Goal: Task Accomplishment & Management: Manage account settings

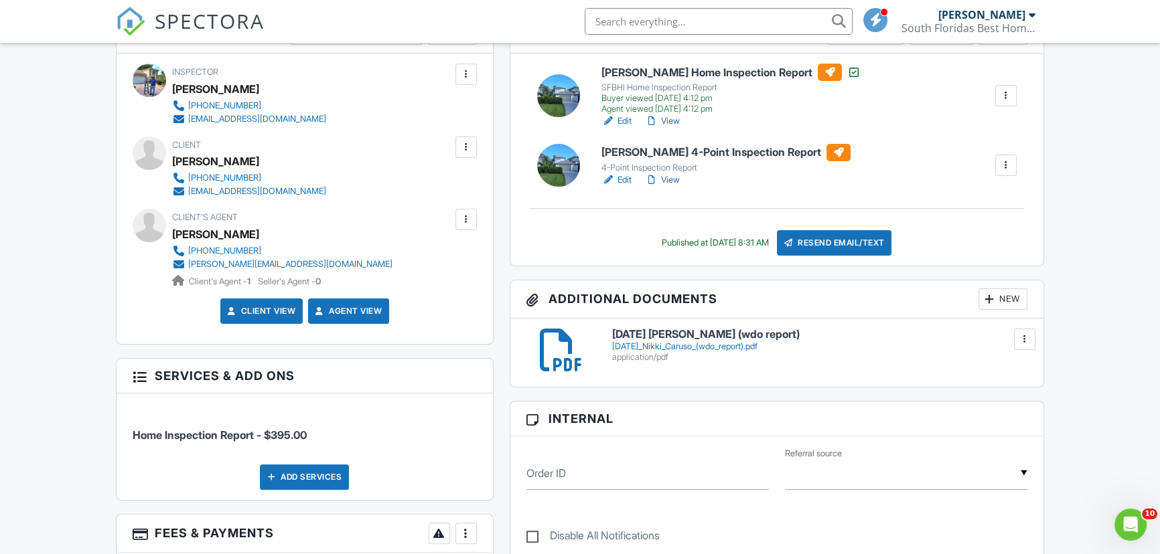
scroll to position [487, 0]
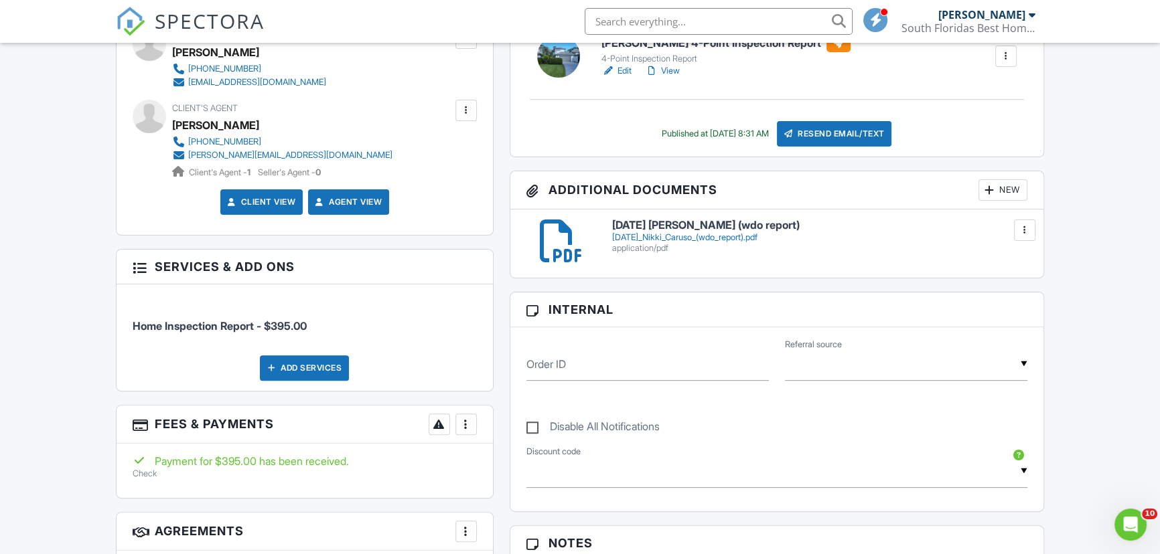
click at [534, 427] on label "Disable All Notifications" at bounding box center [592, 429] width 133 height 17
click at [534, 425] on input "Disable All Notifications" at bounding box center [530, 420] width 9 height 9
checkbox input "true"
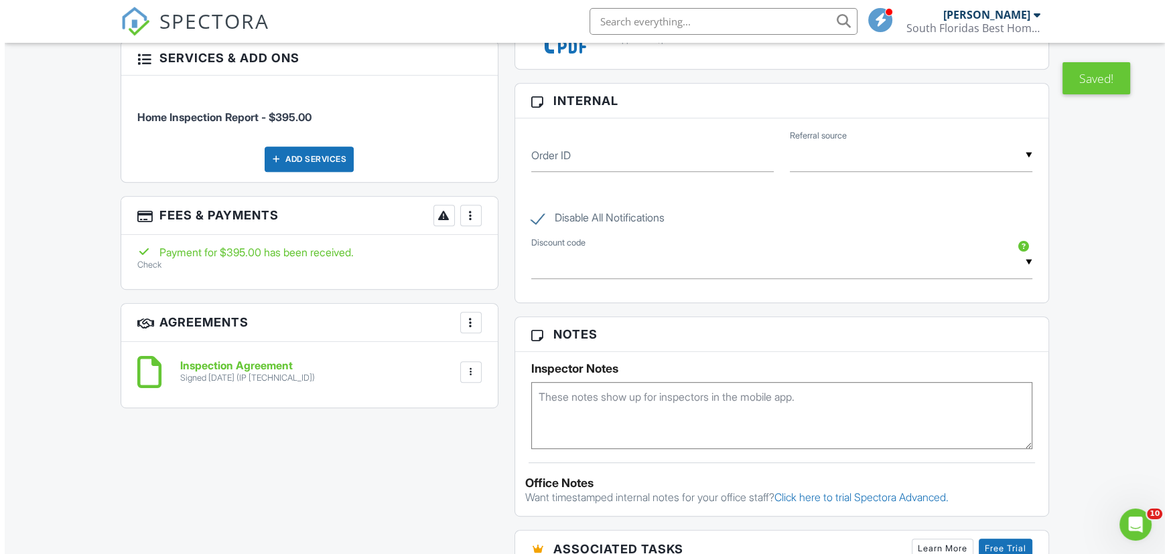
scroll to position [875, 0]
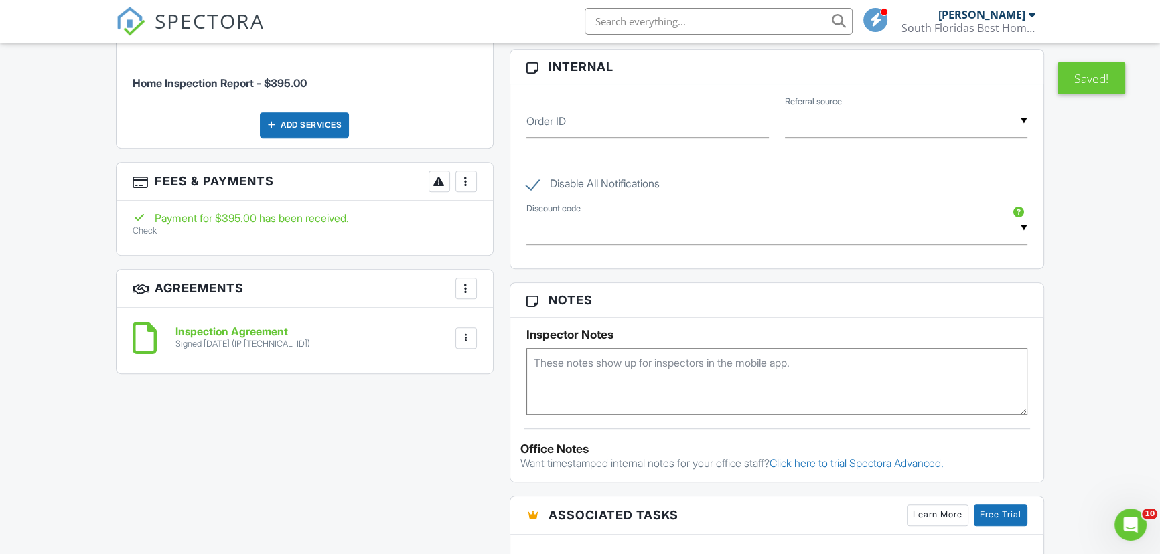
click at [468, 287] on div at bounding box center [465, 288] width 13 height 13
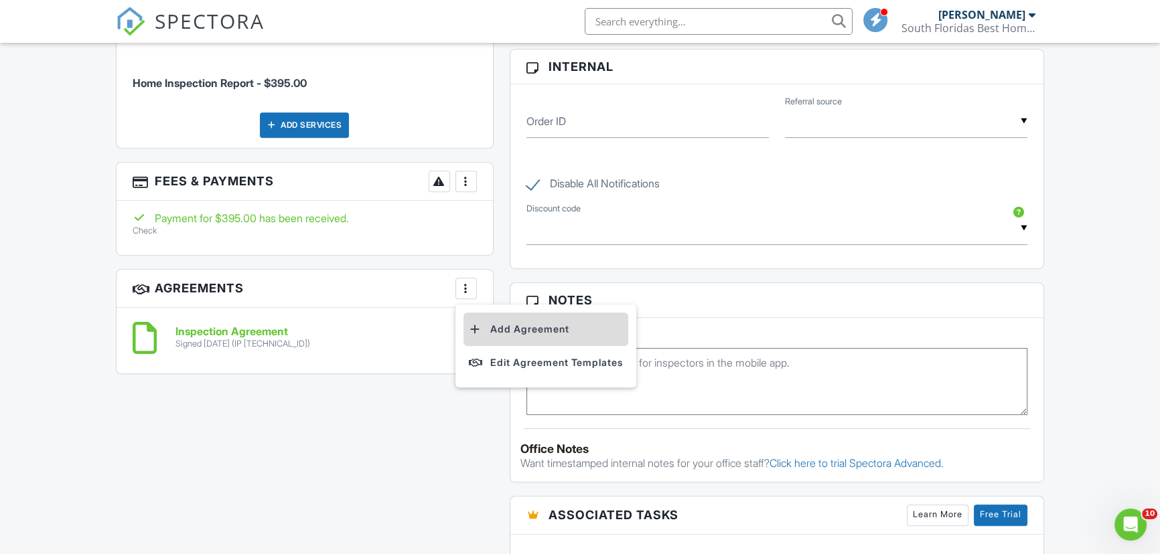
click at [514, 329] on li "Add Agreement" at bounding box center [545, 329] width 165 height 33
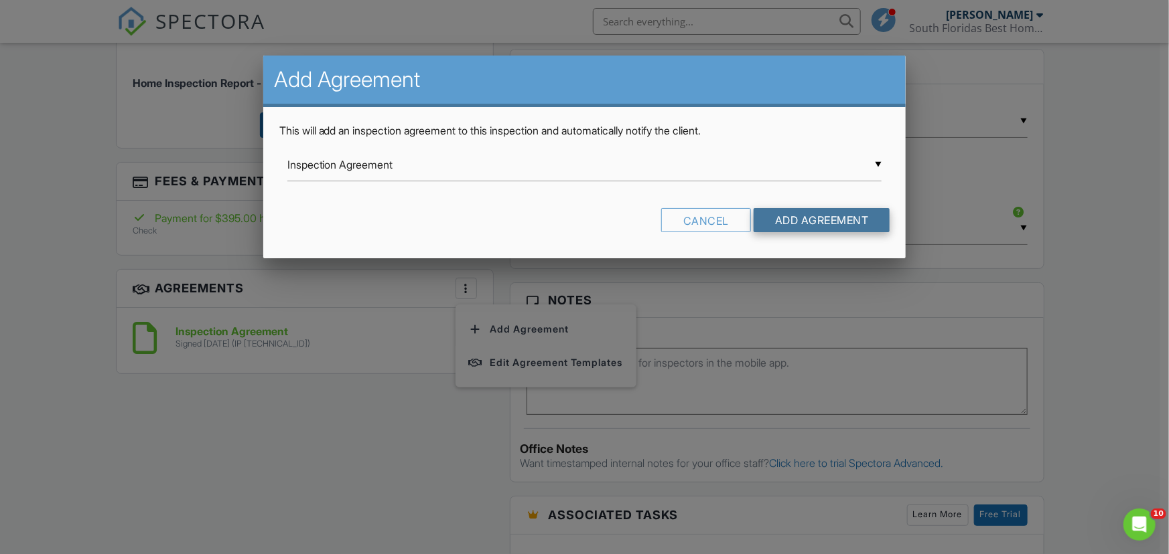
click at [789, 222] on input "Add Agreement" at bounding box center [821, 220] width 137 height 24
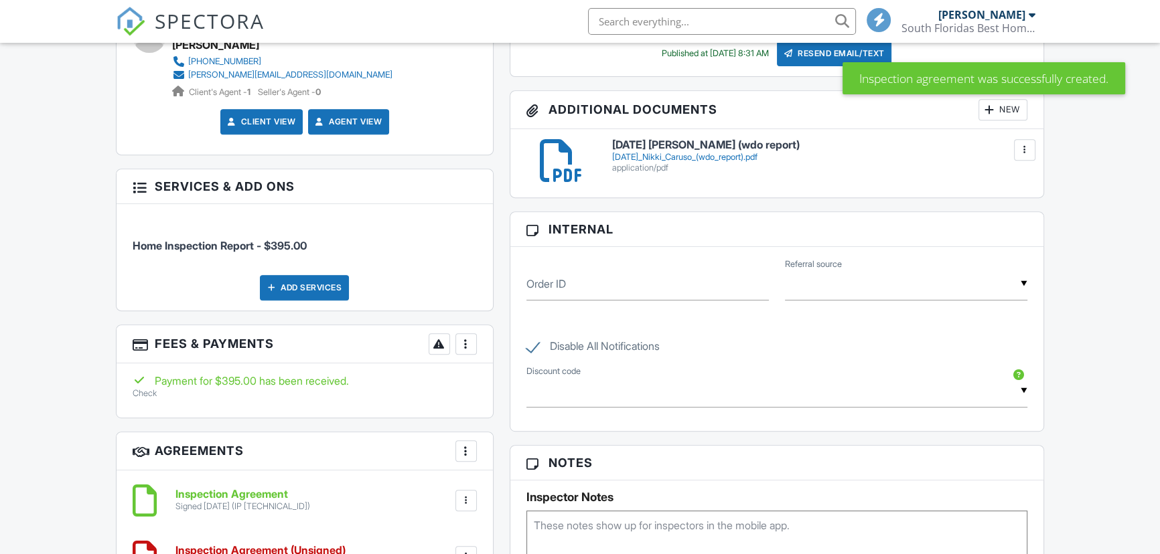
scroll to position [852, 0]
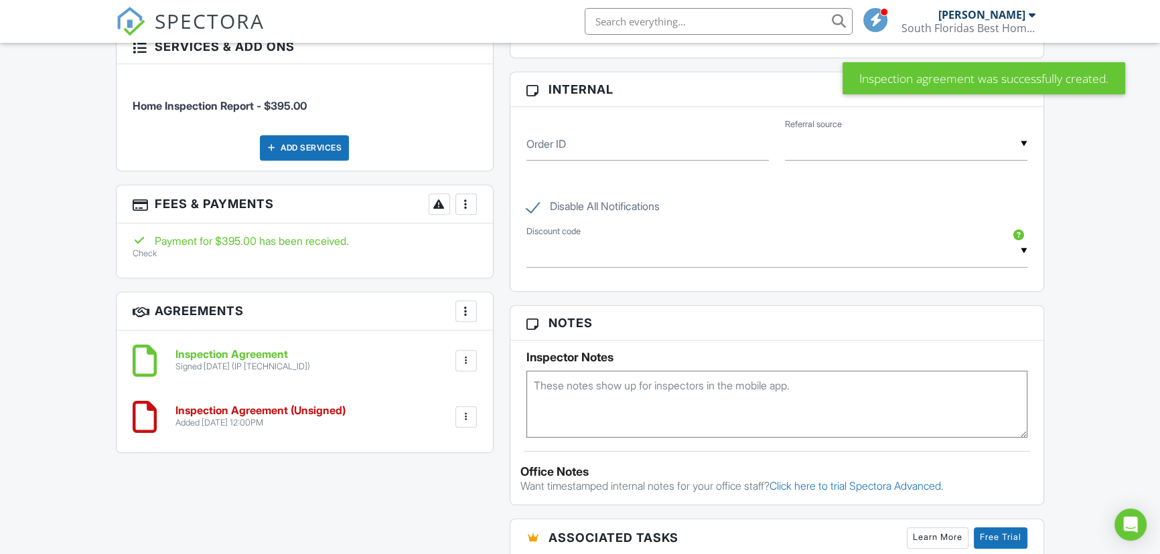
click at [465, 420] on div at bounding box center [465, 417] width 13 height 13
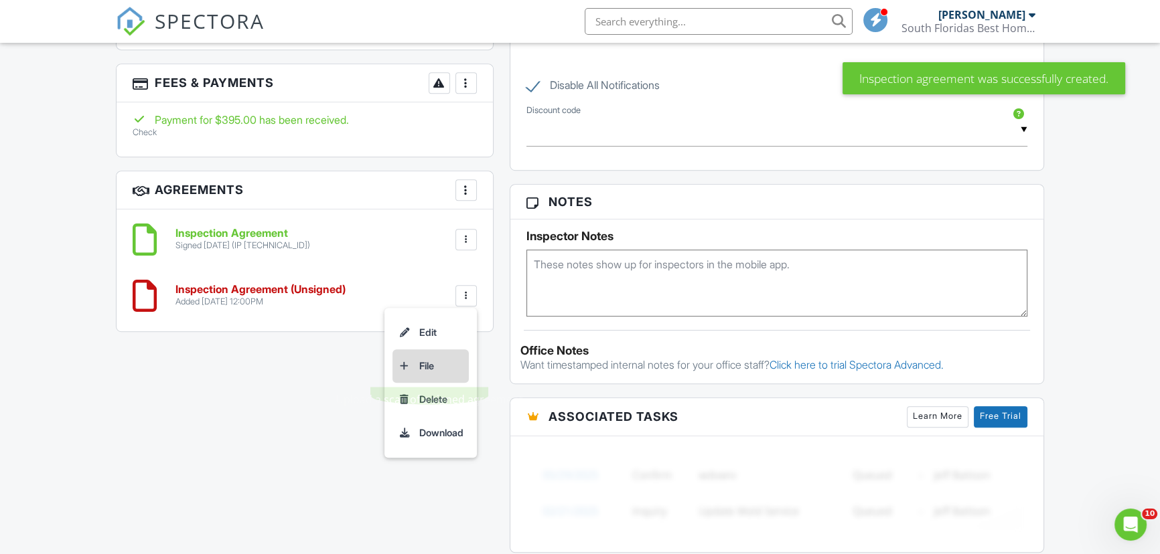
scroll to position [974, 0]
click at [427, 396] on li "Delete" at bounding box center [430, 398] width 76 height 33
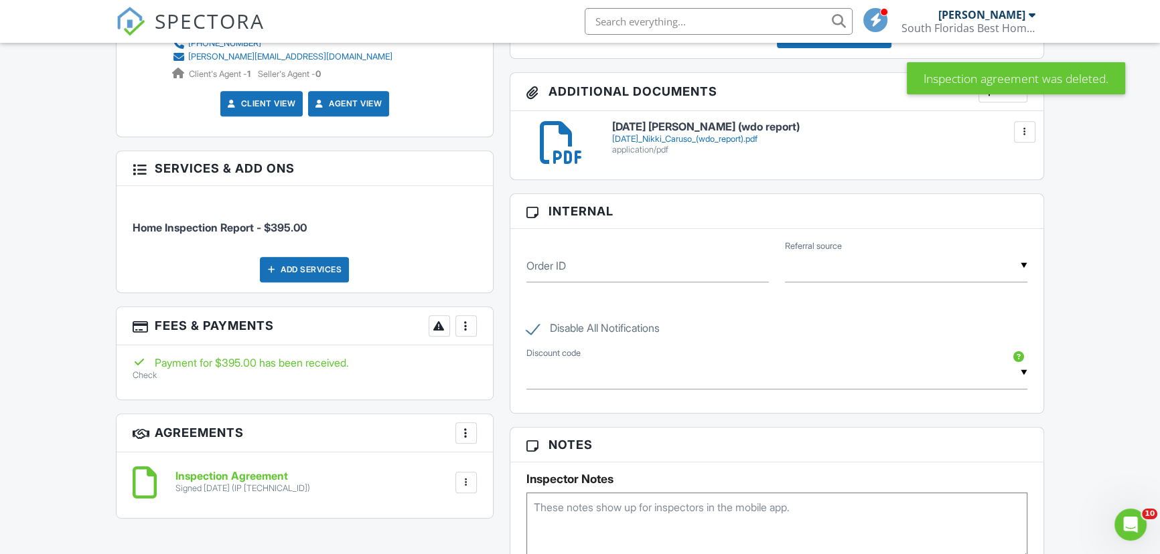
scroll to position [730, 0]
click at [534, 323] on label "Disable All Notifications" at bounding box center [592, 330] width 133 height 17
checkbox input "false"
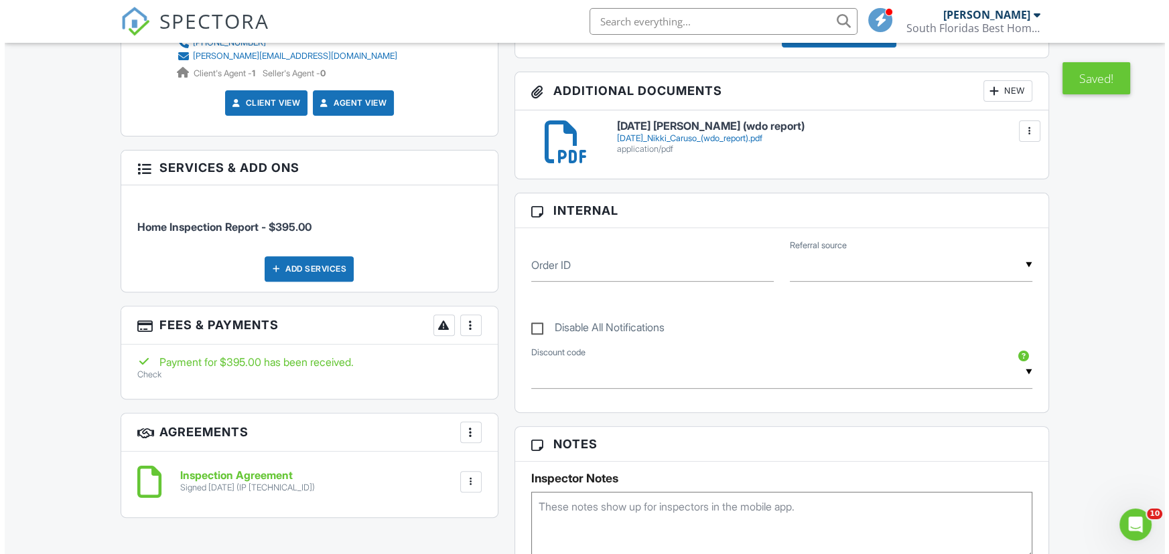
scroll to position [281, 0]
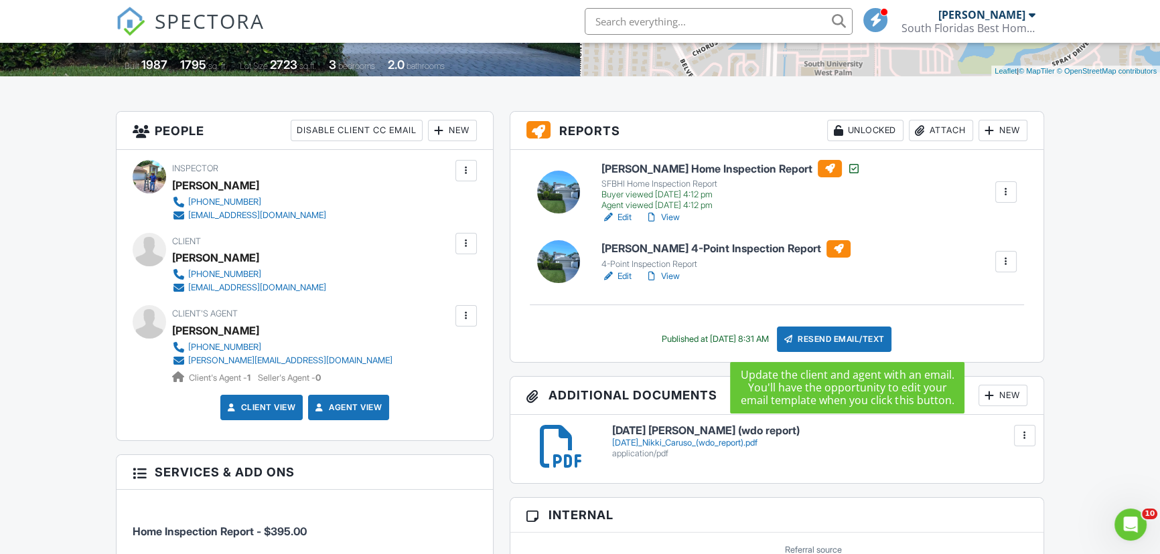
click at [824, 341] on div "Resend Email/Text" at bounding box center [834, 339] width 115 height 25
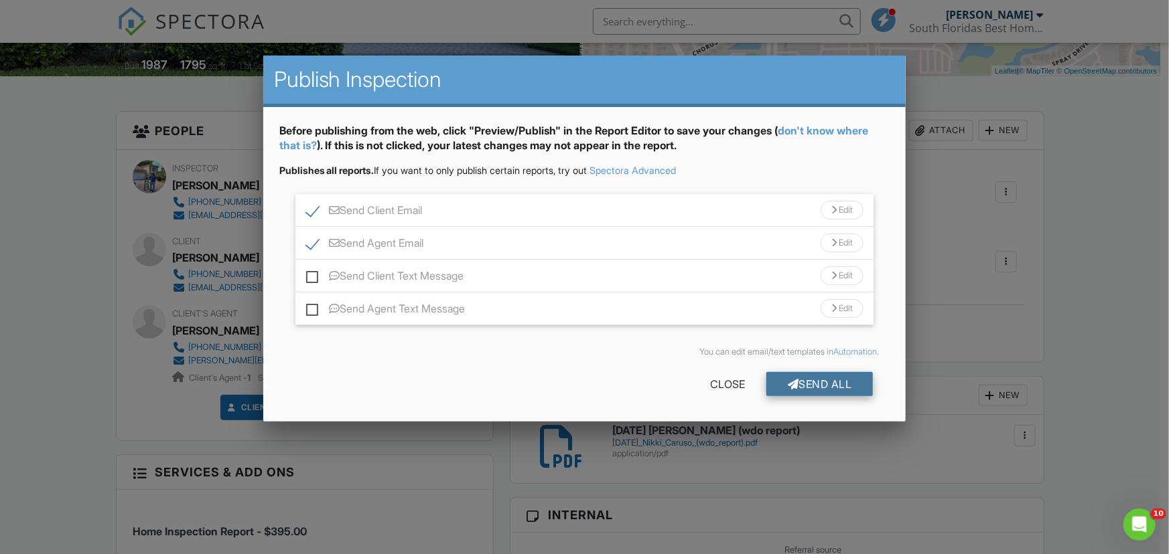
click at [780, 385] on div "Send All" at bounding box center [819, 384] width 107 height 24
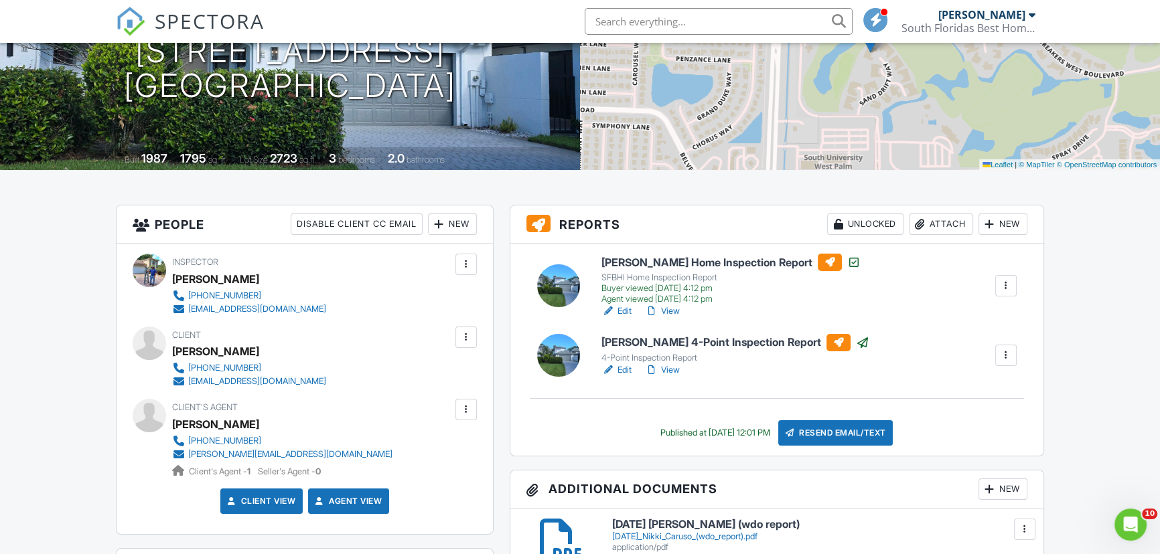
click at [1004, 360] on div at bounding box center [1005, 355] width 13 height 13
click at [874, 368] on div "Nikki Caruso 4-Point Inspection Report 4-Point Inspection Report Edit View Copy…" at bounding box center [808, 355] width 431 height 43
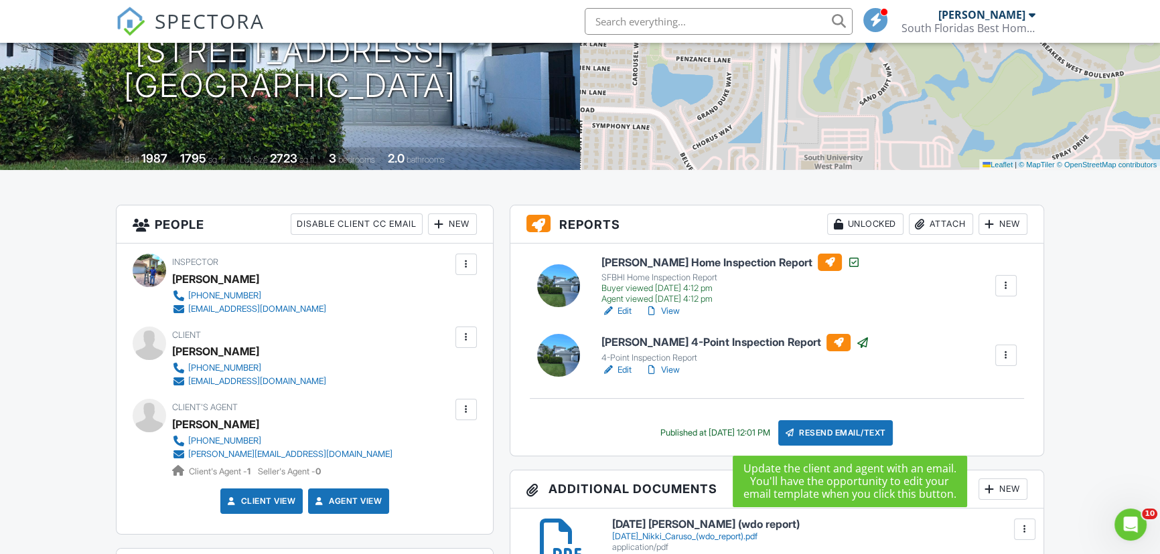
click at [840, 435] on div "Resend Email/Text" at bounding box center [835, 433] width 115 height 25
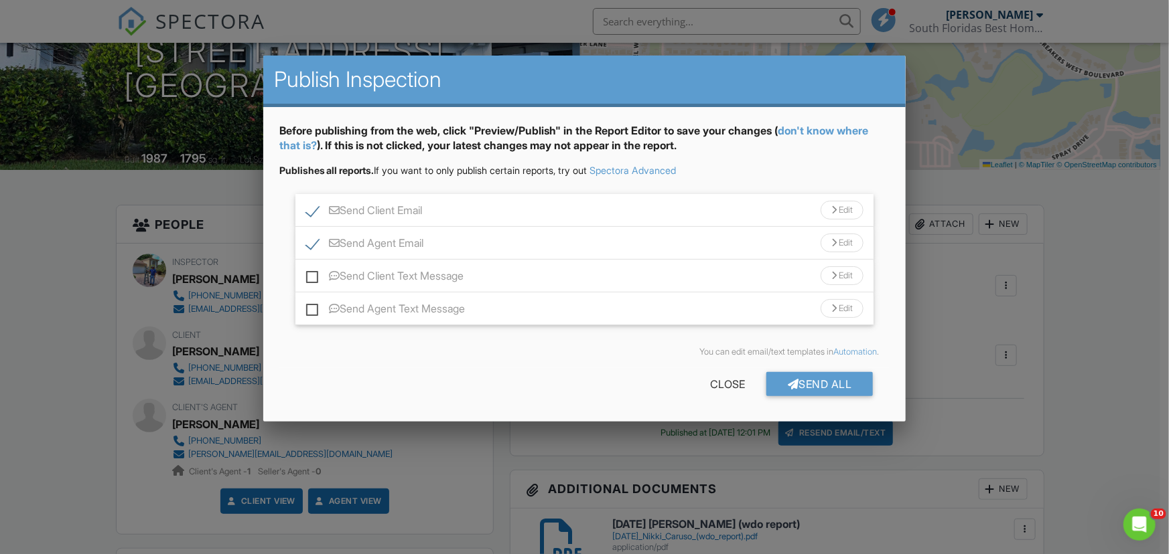
click at [311, 244] on label "Send Agent Email" at bounding box center [365, 245] width 118 height 17
checkbox input "false"
click at [316, 214] on label "Send Client Email" at bounding box center [364, 212] width 117 height 17
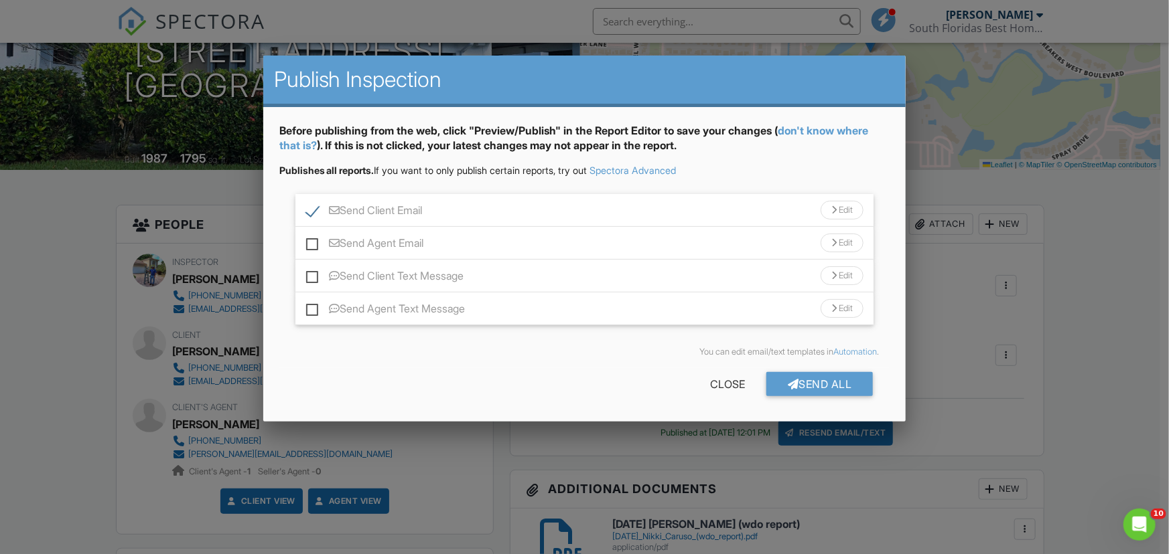
checkbox input "false"
click at [307, 278] on label "Send Client Text Message" at bounding box center [385, 278] width 158 height 17
click at [307, 274] on input "Send Client Text Message" at bounding box center [310, 269] width 9 height 9
checkbox input "true"
click at [842, 384] on div "Send All" at bounding box center [819, 384] width 107 height 24
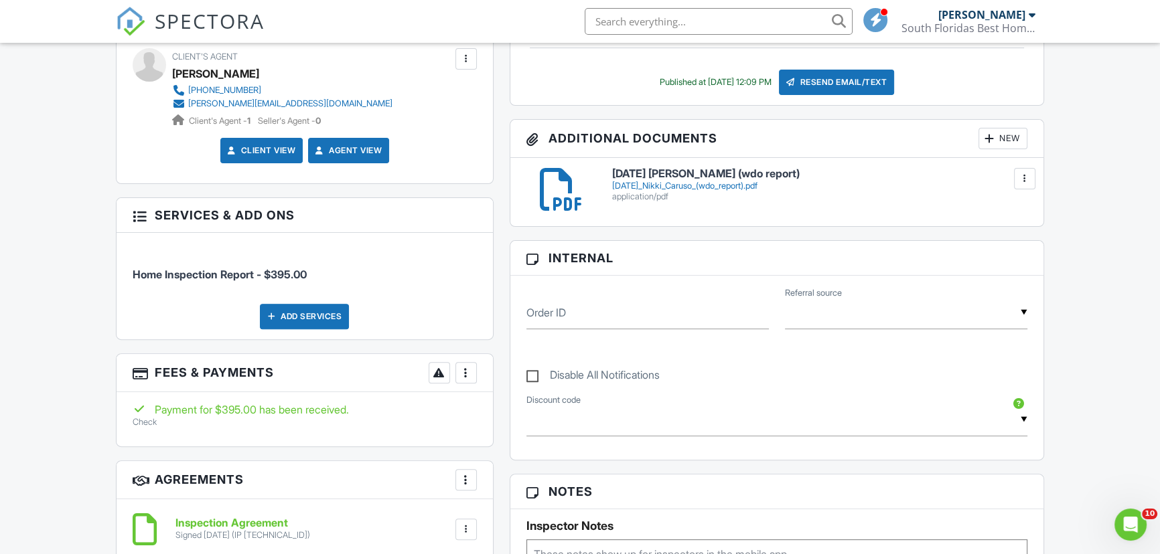
scroll to position [552, 0]
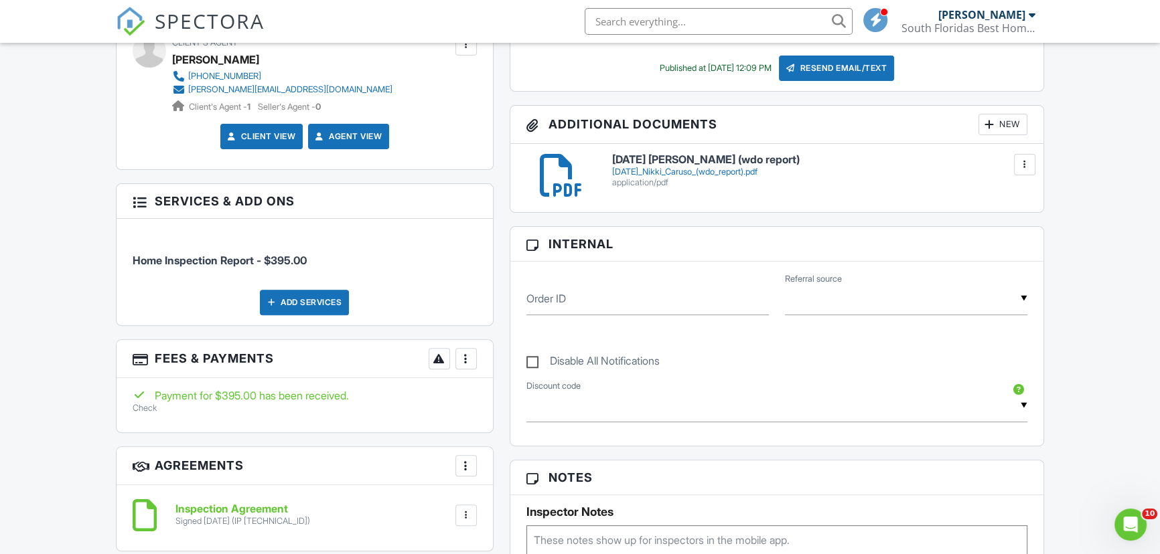
click at [530, 362] on label "Disable All Notifications" at bounding box center [592, 363] width 133 height 17
click at [530, 359] on input "Disable All Notifications" at bounding box center [530, 354] width 9 height 9
checkbox input "true"
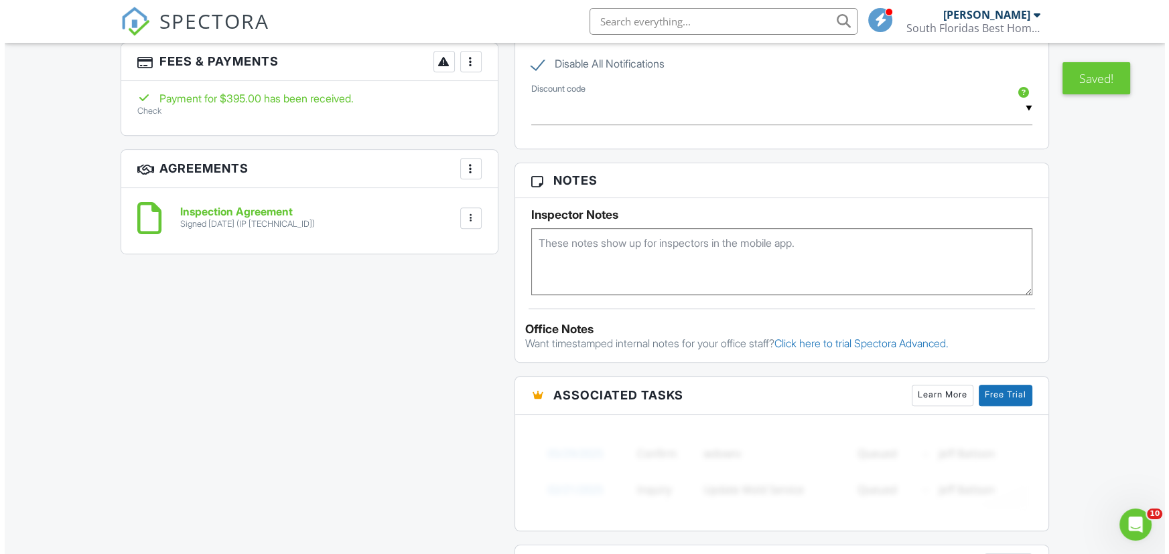
scroll to position [1002, 0]
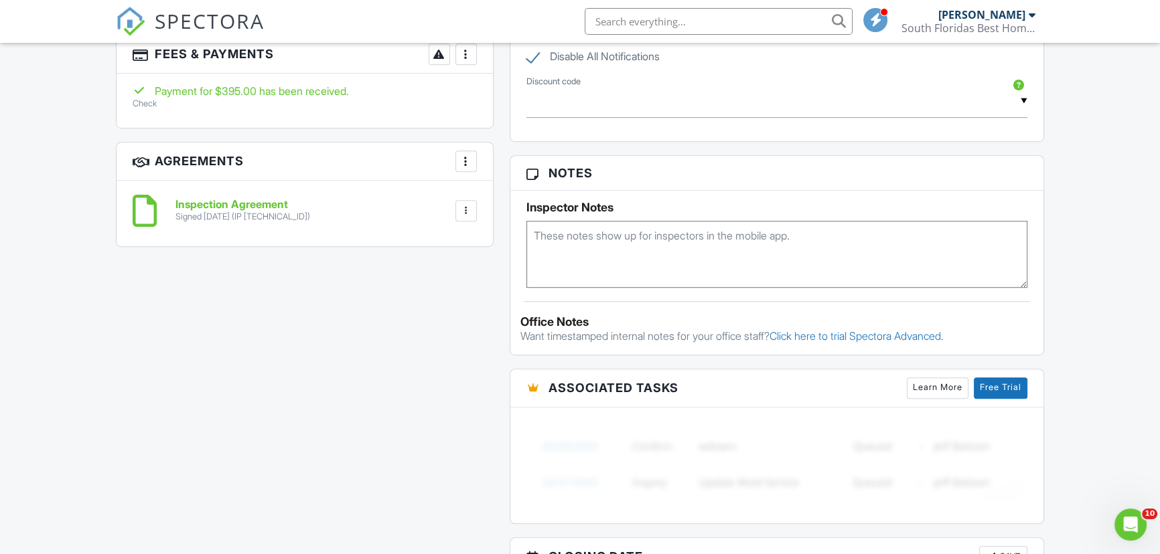
click at [458, 162] on div "More" at bounding box center [465, 161] width 21 height 21
click at [521, 193] on li "Add Agreement" at bounding box center [545, 201] width 165 height 33
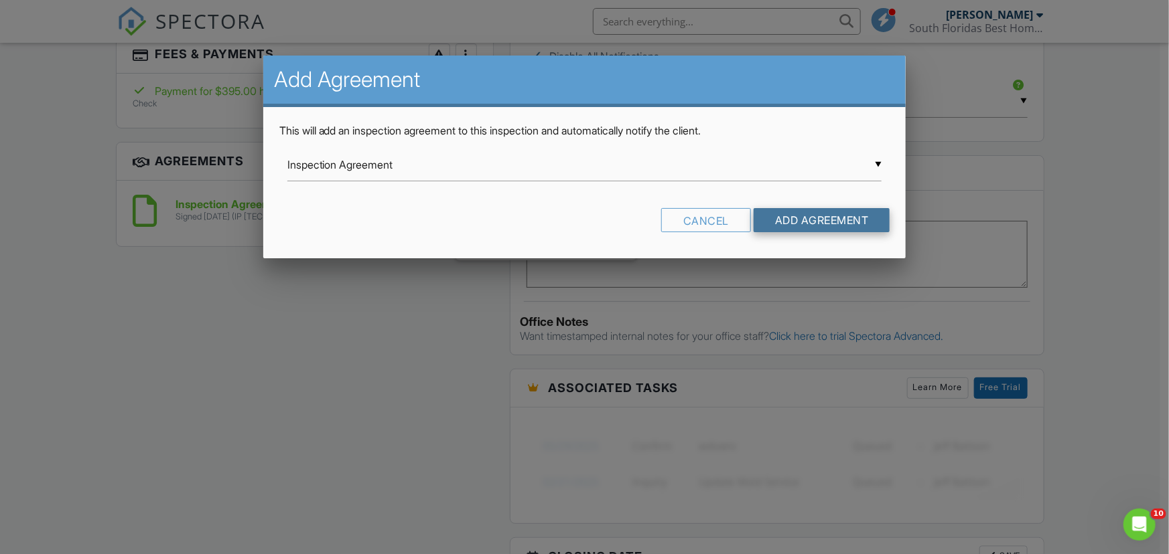
click at [799, 219] on input "Add Agreement" at bounding box center [821, 220] width 137 height 24
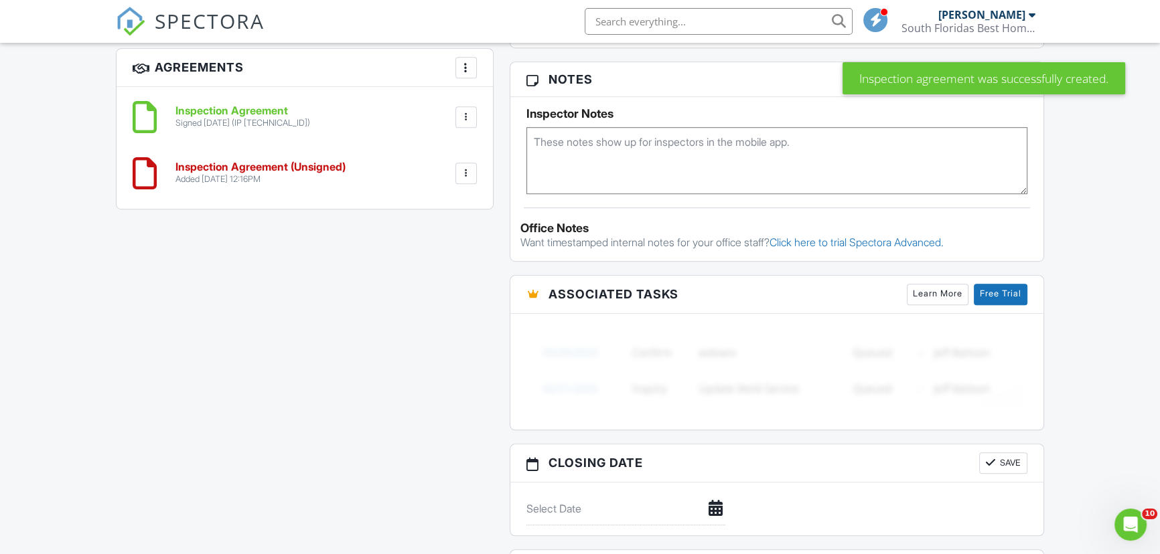
click at [464, 179] on div at bounding box center [465, 173] width 21 height 21
click at [437, 267] on li "Delete" at bounding box center [430, 276] width 76 height 33
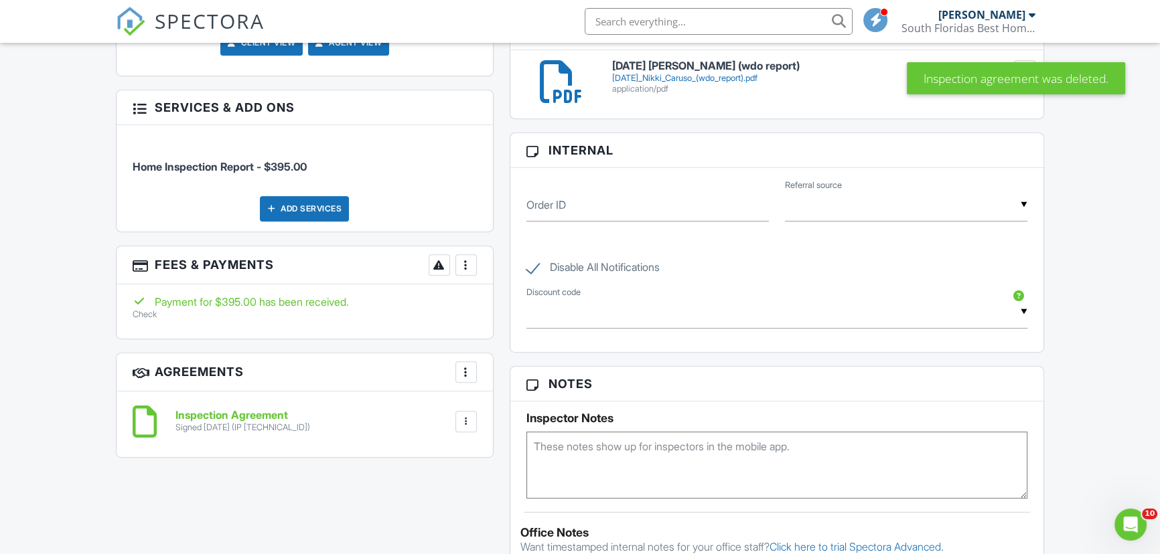
click at [536, 267] on label "Disable All Notifications" at bounding box center [592, 269] width 133 height 17
checkbox input "false"
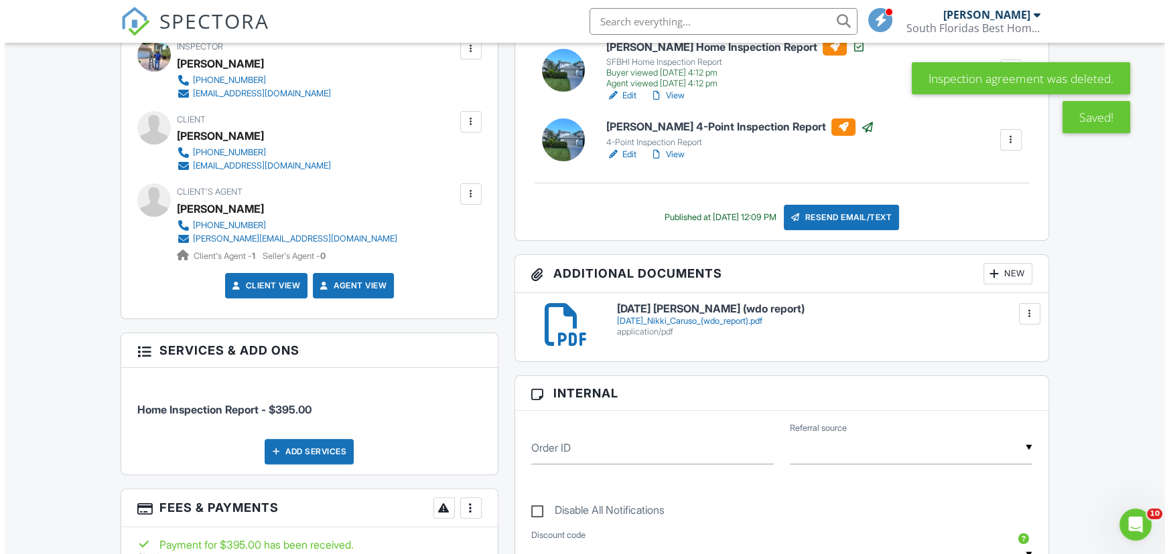
scroll to position [342, 0]
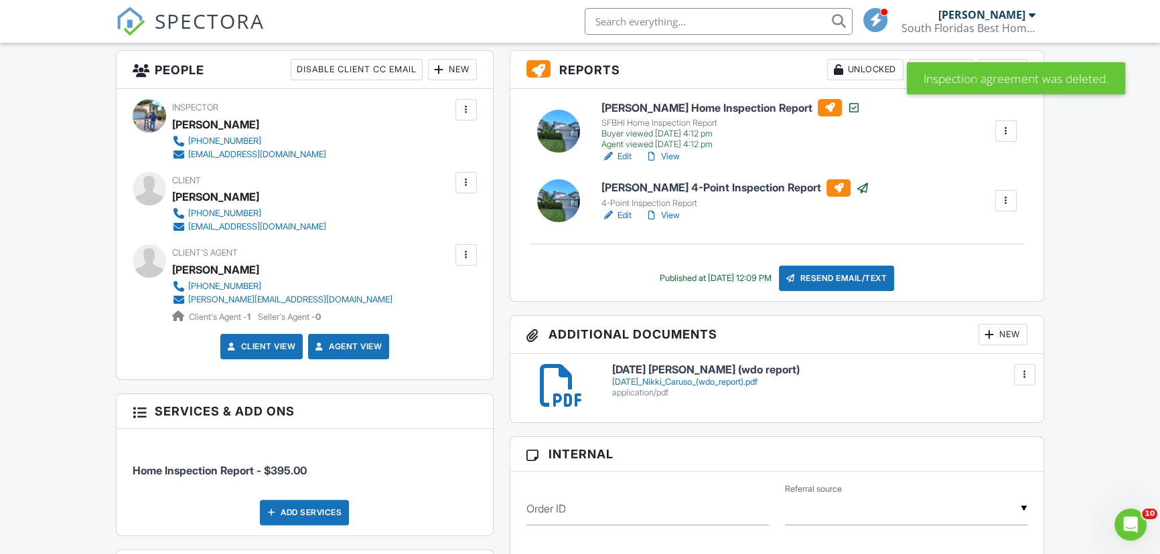
click at [814, 273] on div "Resend Email/Text" at bounding box center [836, 278] width 115 height 25
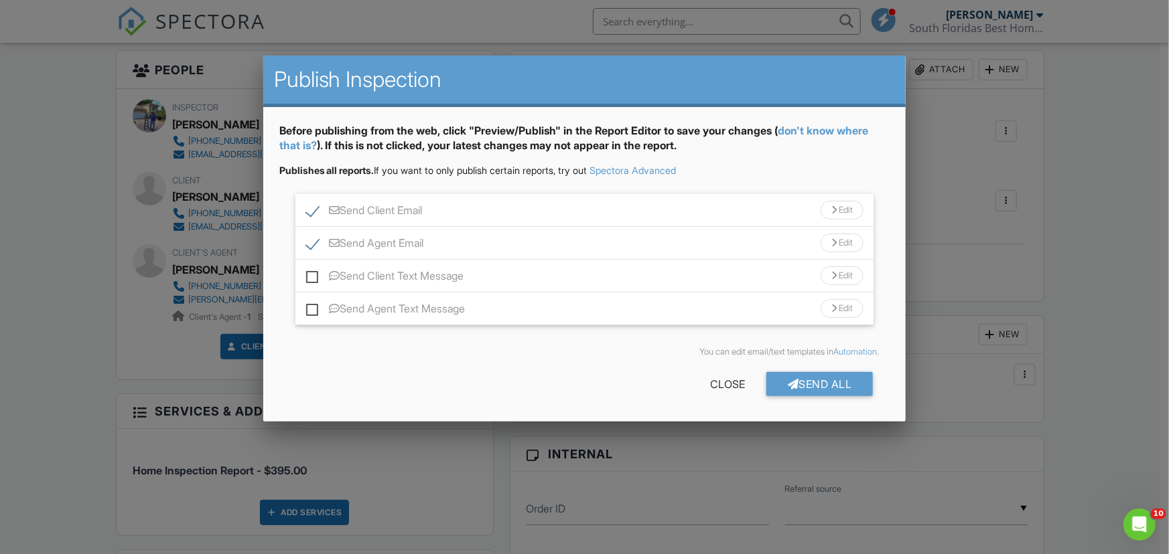
click at [316, 281] on label "Send Client Text Message" at bounding box center [385, 278] width 158 height 17
click at [315, 274] on input "Send Client Text Message" at bounding box center [310, 269] width 9 height 9
checkbox input "true"
click at [313, 245] on label "Send Agent Email" at bounding box center [365, 245] width 118 height 17
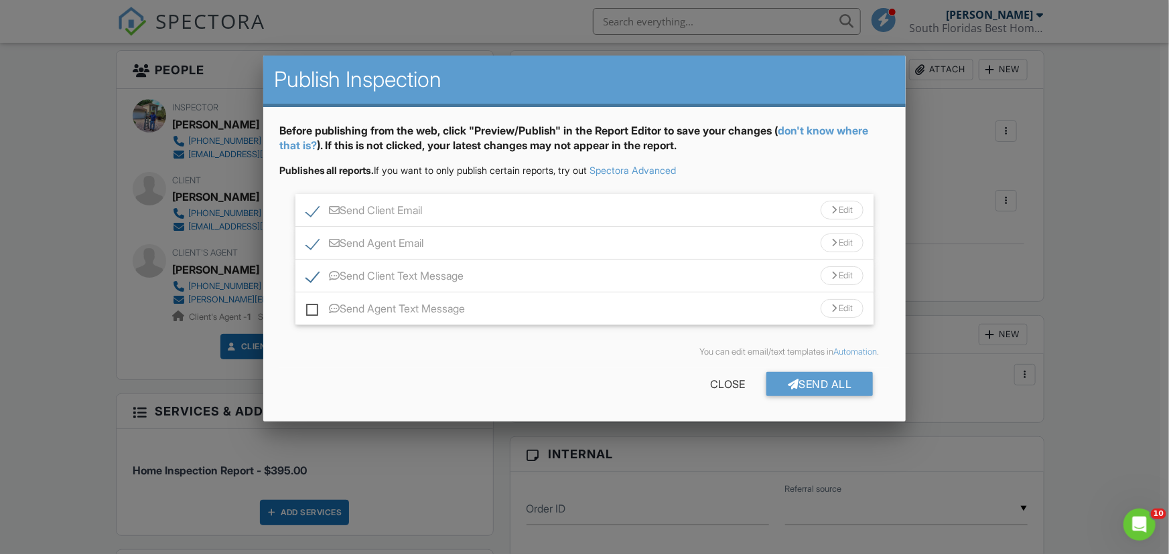
checkbox input "false"
click at [312, 208] on label "Send Client Email" at bounding box center [364, 212] width 117 height 17
checkbox input "false"
click at [786, 390] on div "Send All" at bounding box center [819, 384] width 107 height 24
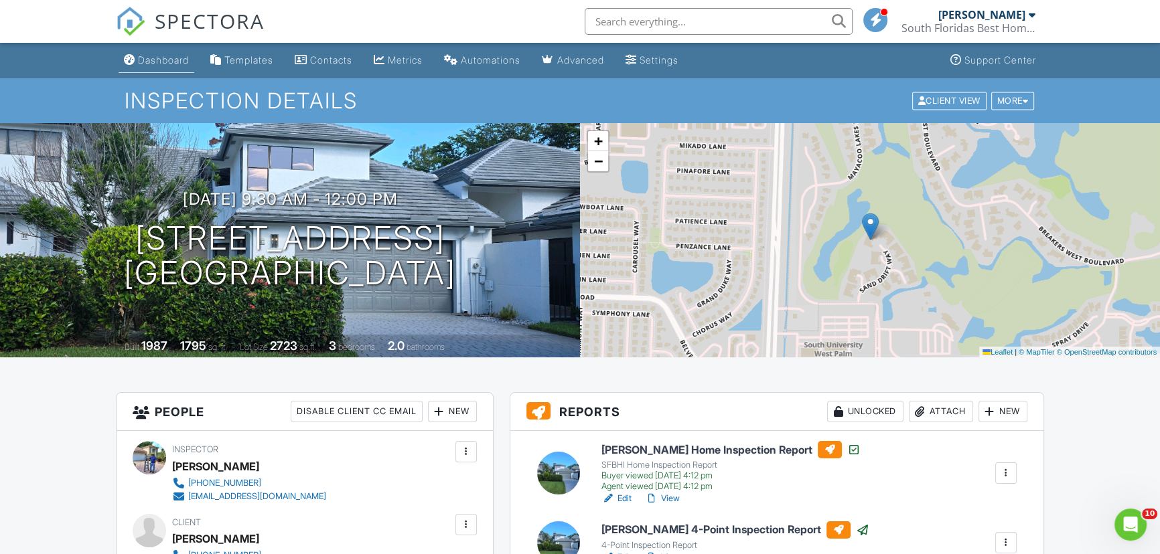
click at [147, 62] on div "Dashboard" at bounding box center [163, 59] width 51 height 11
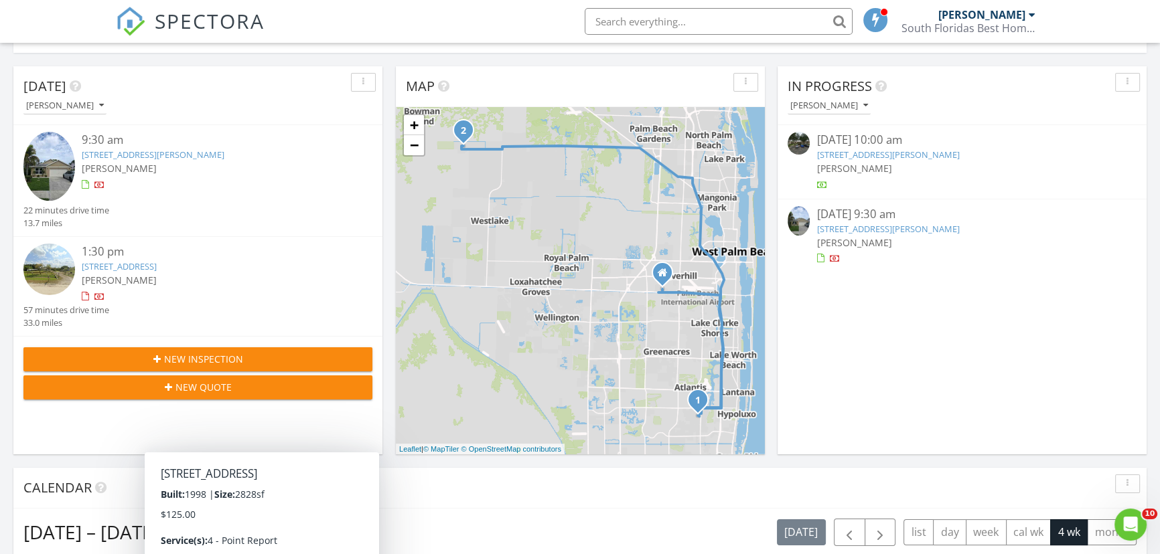
scroll to position [426, 0]
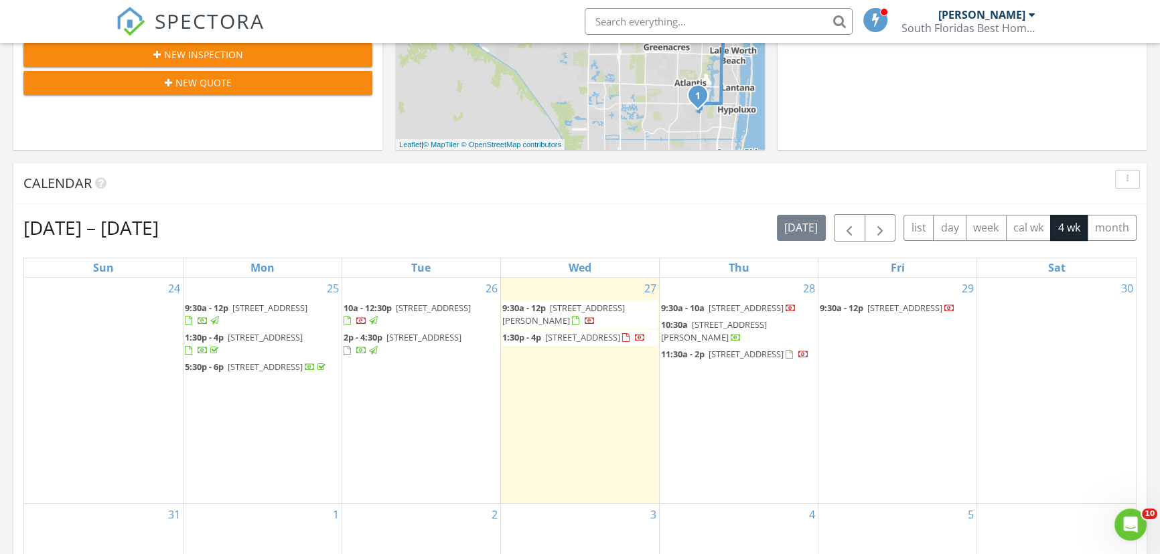
click at [439, 311] on span "[STREET_ADDRESS]" at bounding box center [433, 308] width 75 height 12
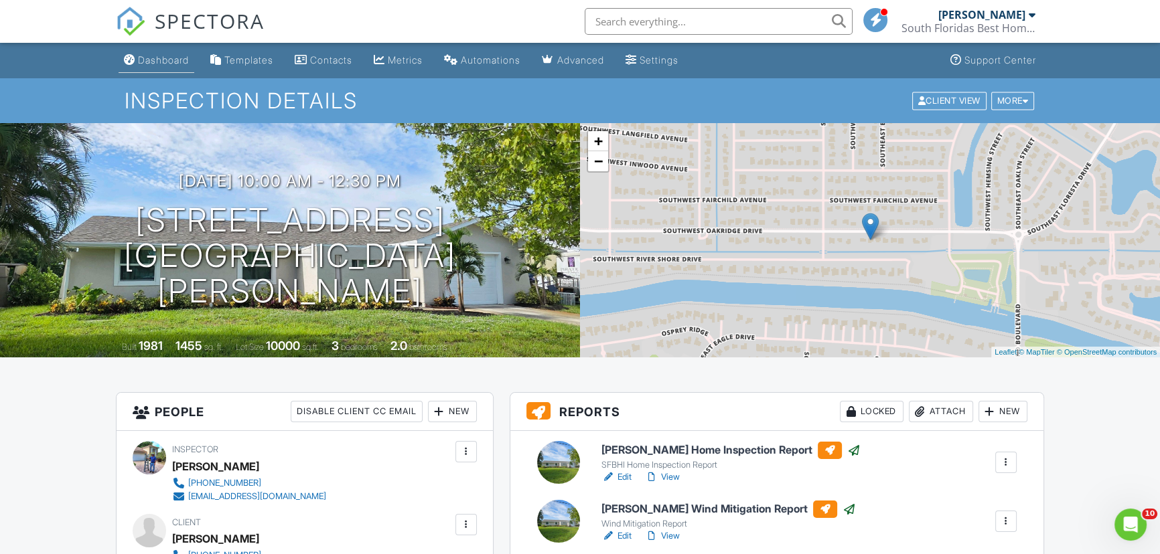
click at [165, 67] on link "Dashboard" at bounding box center [157, 60] width 76 height 25
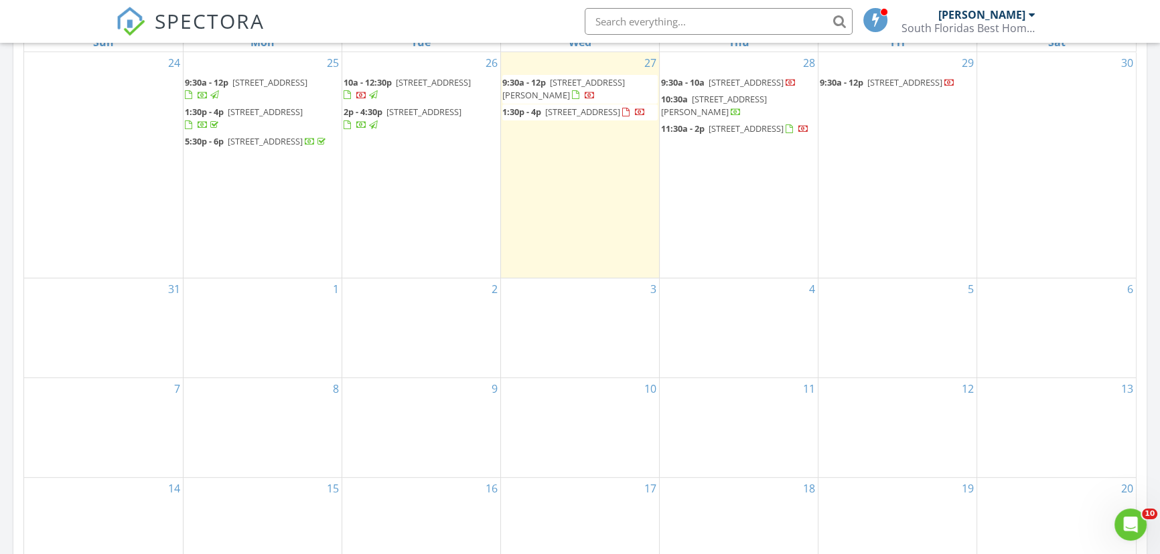
scroll to position [548, 0]
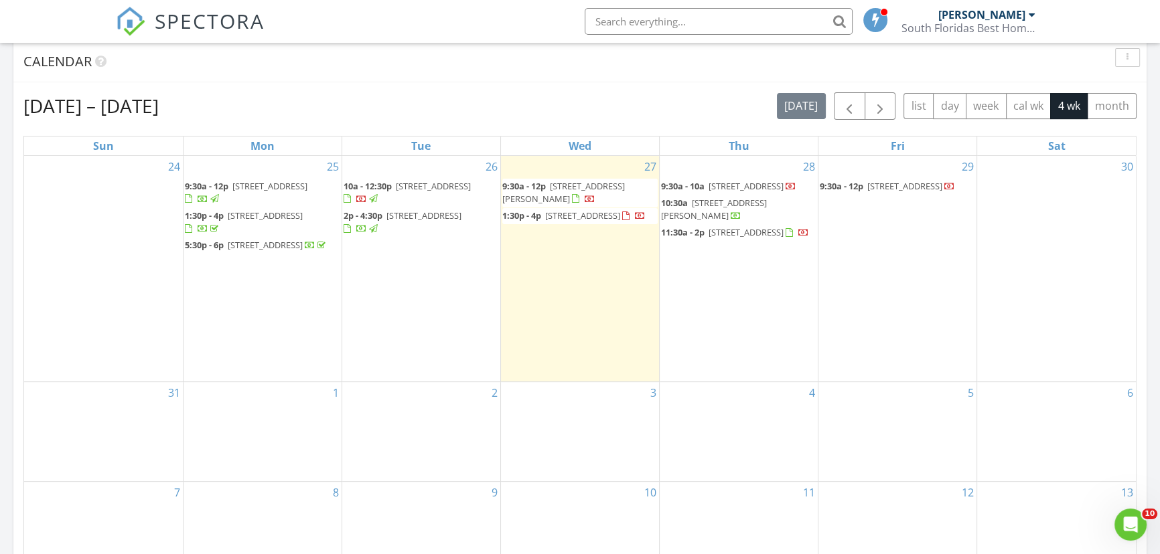
drag, startPoint x: 562, startPoint y: 204, endPoint x: 561, endPoint y: 225, distance: 21.4
click at [561, 222] on span "[STREET_ADDRESS]" at bounding box center [595, 216] width 100 height 12
